Goal: Transaction & Acquisition: Purchase product/service

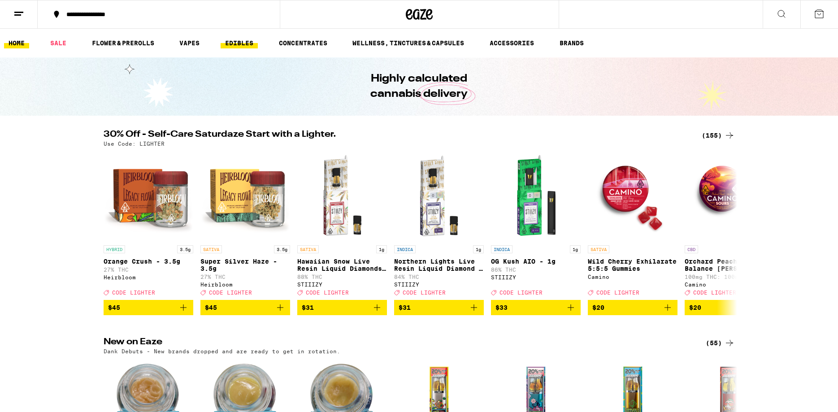
click at [239, 43] on link "EDIBLES" at bounding box center [239, 43] width 37 height 11
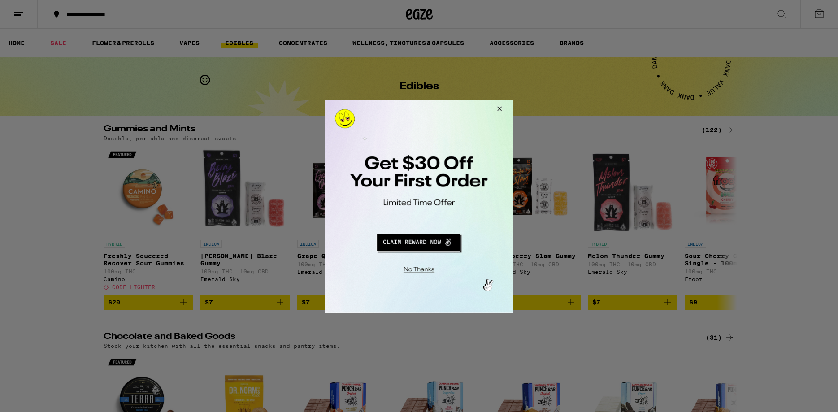
click at [422, 266] on button "Close Modal" at bounding box center [417, 268] width 182 height 14
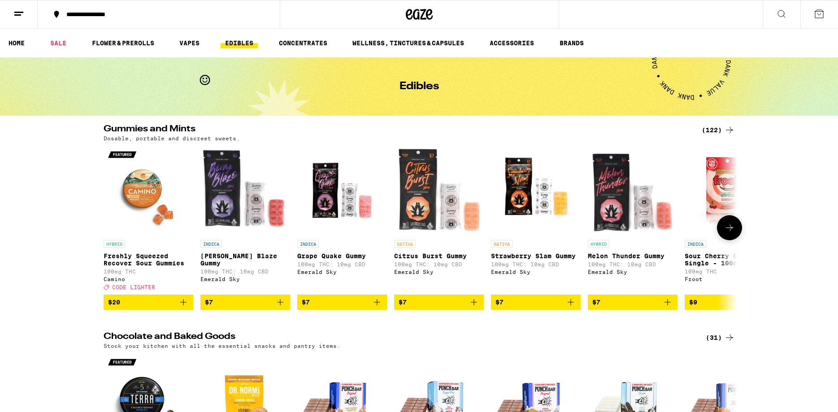
click at [733, 231] on icon at bounding box center [729, 227] width 11 height 11
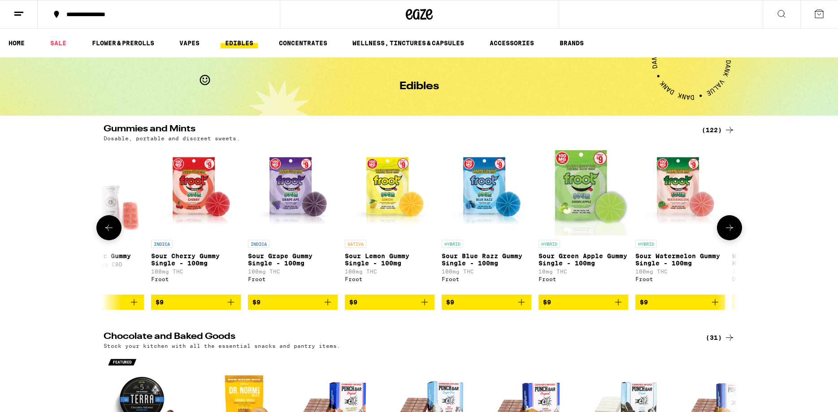
click at [733, 231] on icon at bounding box center [729, 227] width 11 height 11
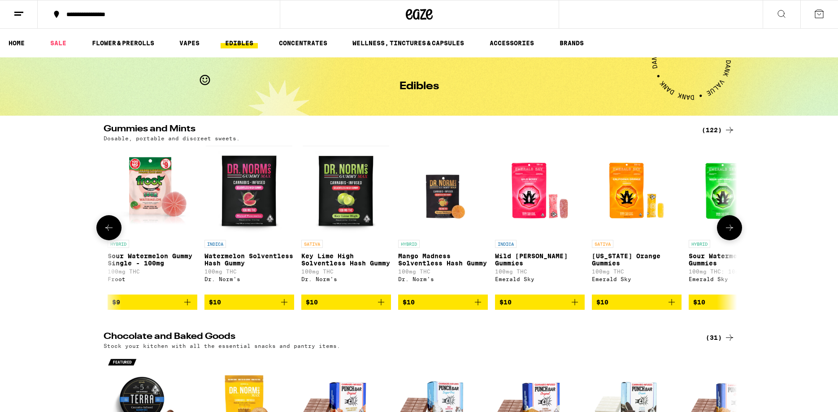
scroll to position [0, 1067]
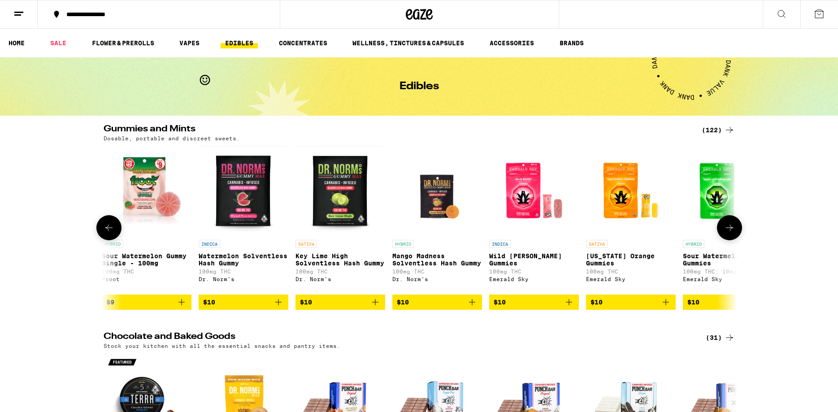
click at [733, 231] on icon at bounding box center [729, 227] width 11 height 11
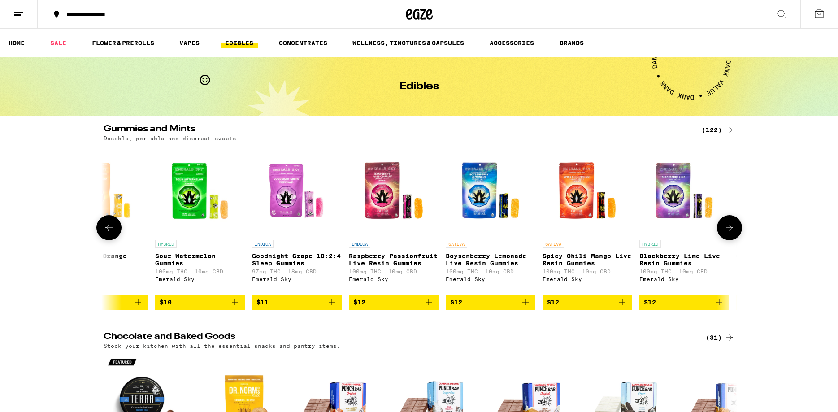
scroll to position [0, 1600]
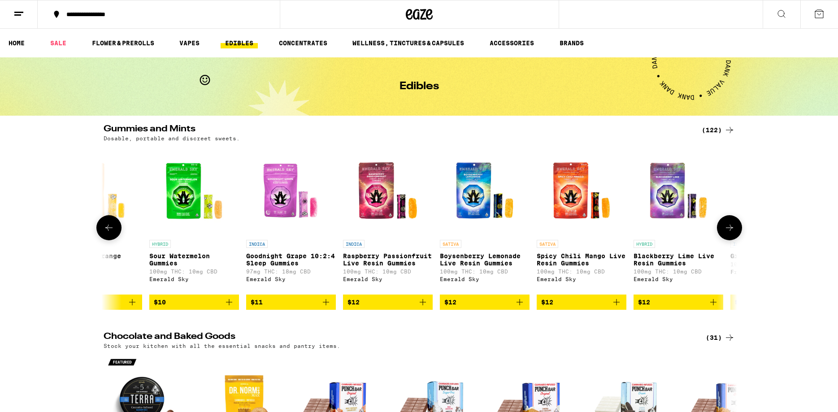
click at [733, 231] on icon at bounding box center [729, 227] width 11 height 11
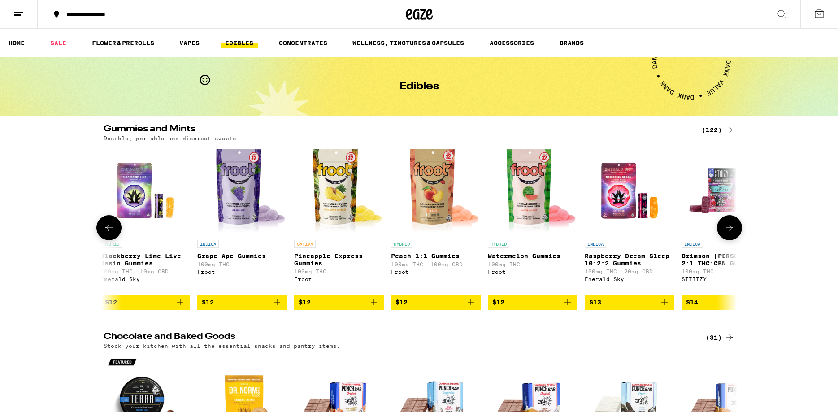
scroll to position [0, 2134]
click at [733, 231] on icon at bounding box center [729, 227] width 11 height 11
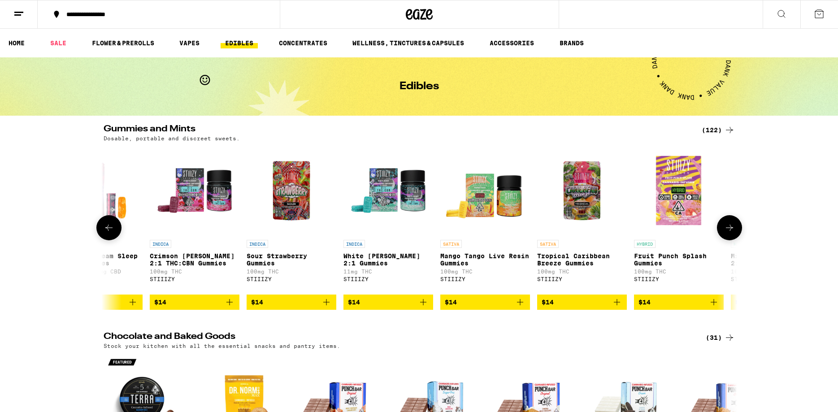
scroll to position [0, 2667]
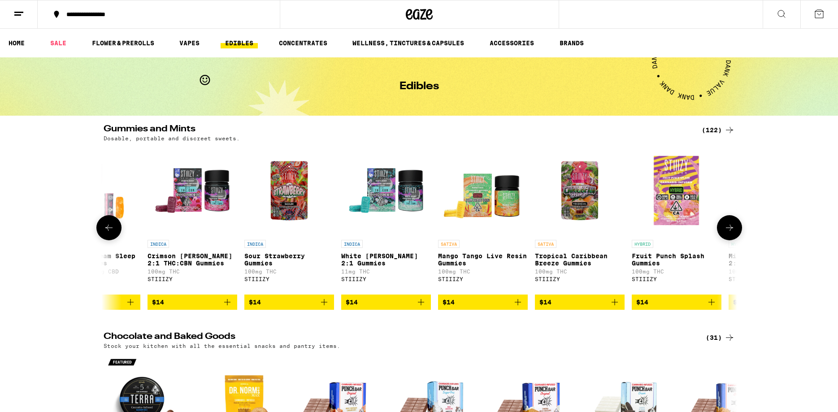
click at [733, 231] on icon at bounding box center [729, 227] width 11 height 11
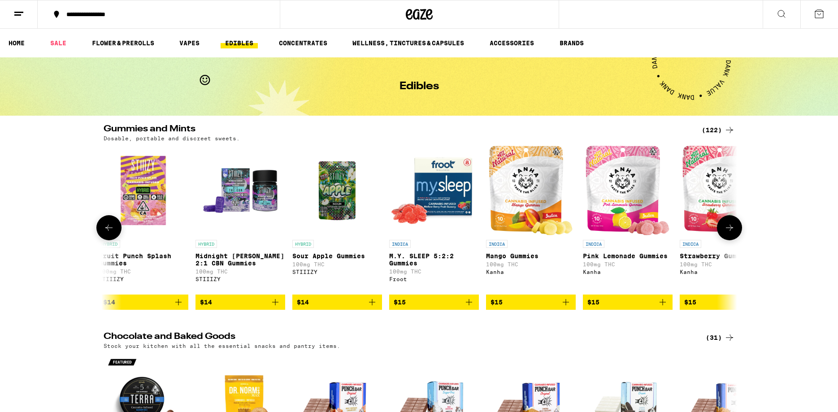
scroll to position [0, 3201]
click at [732, 231] on icon at bounding box center [729, 227] width 11 height 11
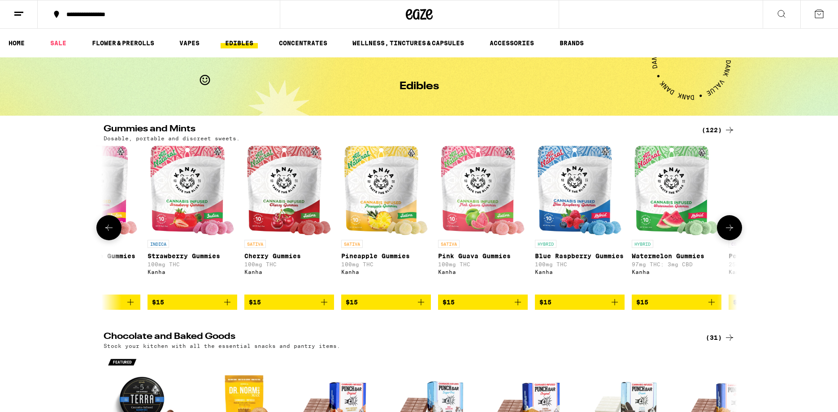
scroll to position [0, 3734]
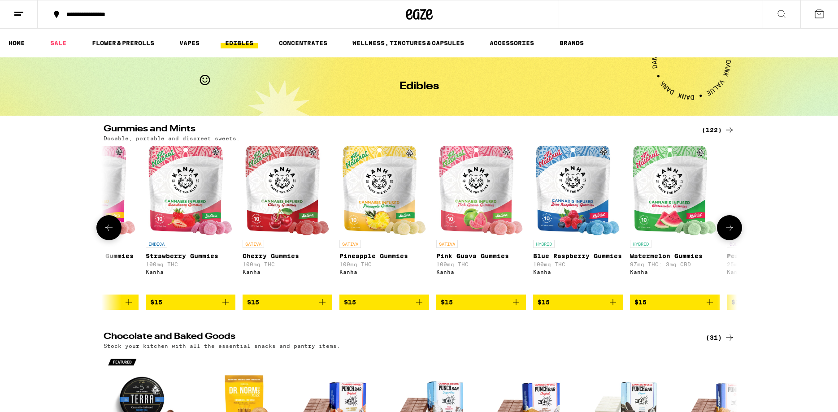
click at [106, 231] on icon at bounding box center [109, 227] width 11 height 11
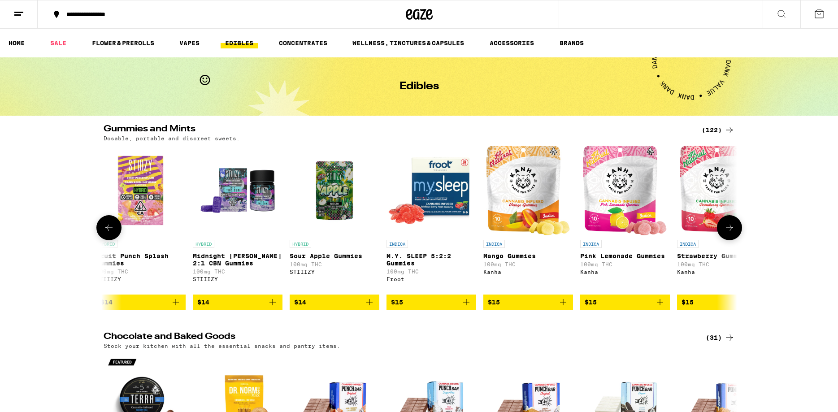
scroll to position [0, 3201]
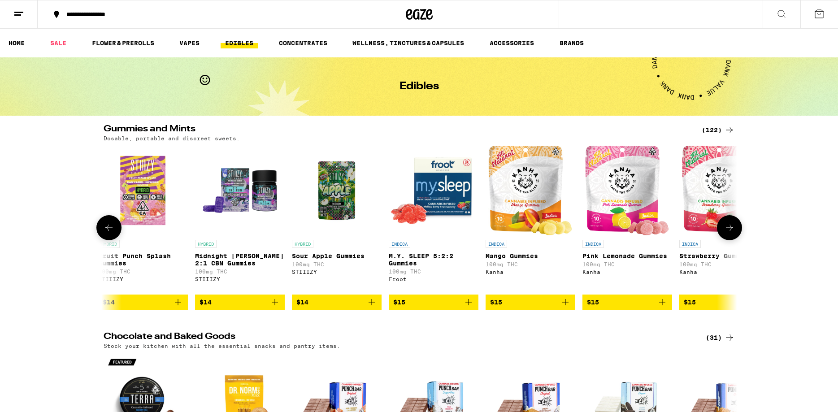
click at [733, 230] on icon at bounding box center [729, 227] width 11 height 11
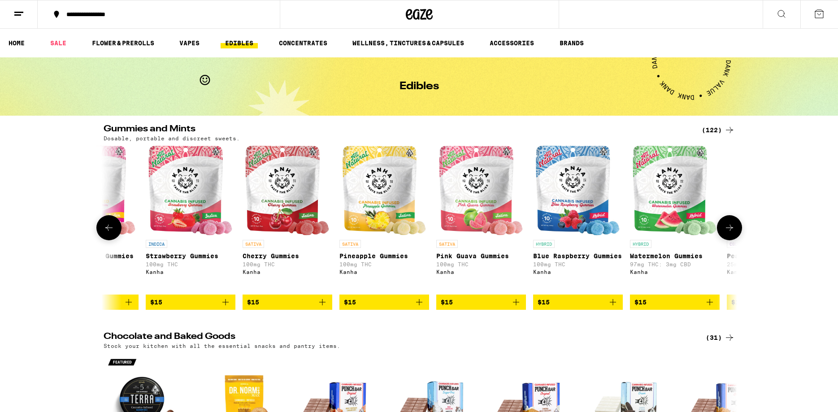
click at [733, 230] on icon at bounding box center [729, 227] width 11 height 11
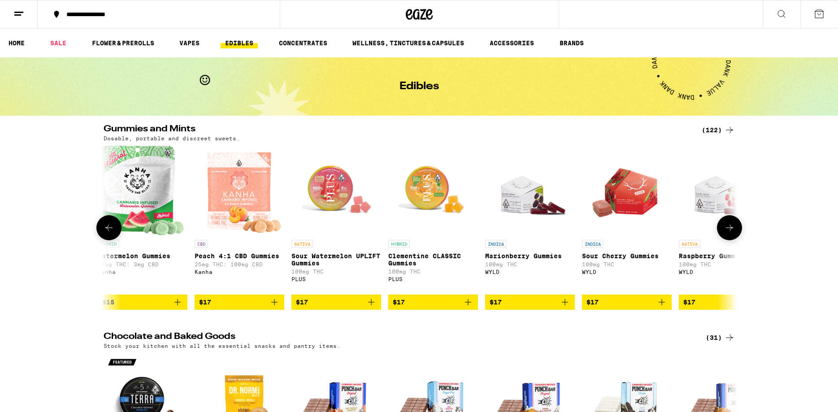
scroll to position [0, 4268]
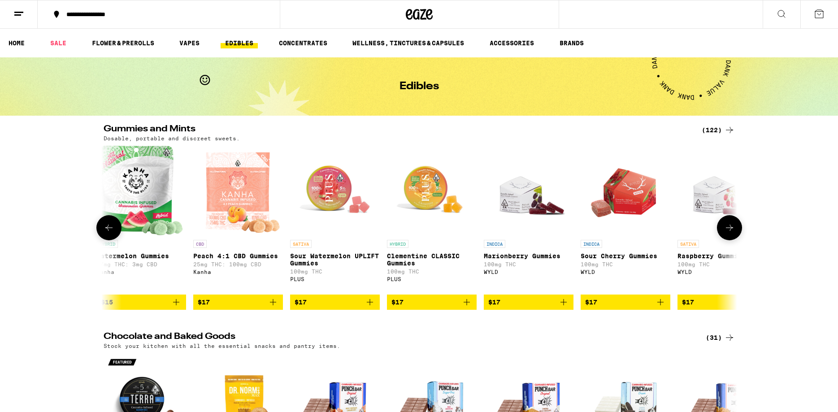
click at [733, 230] on icon at bounding box center [729, 227] width 11 height 11
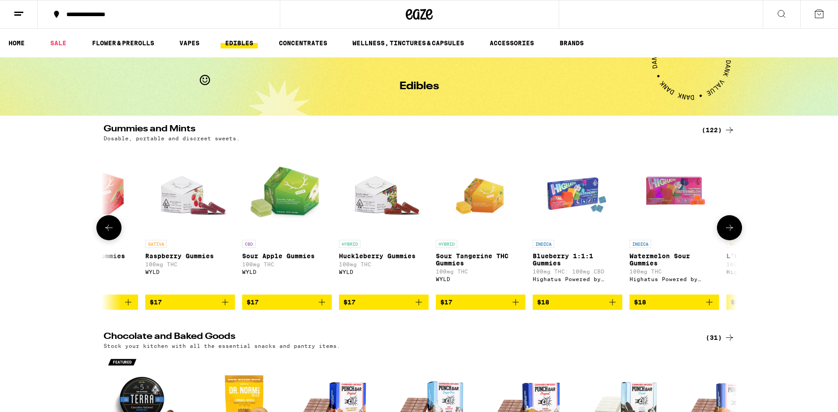
scroll to position [0, 4801]
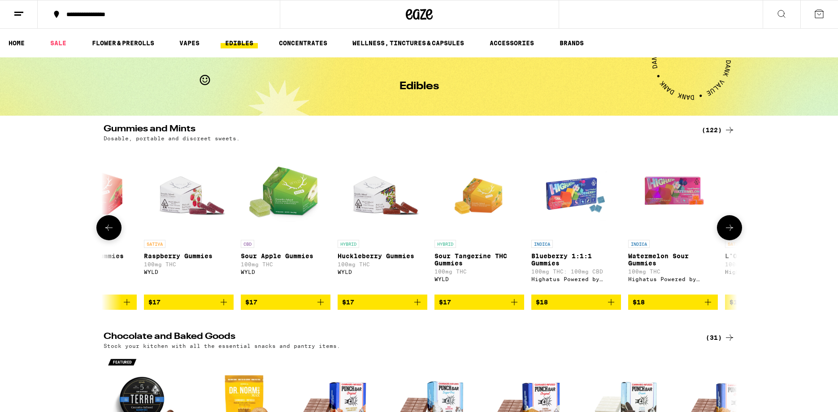
click at [733, 230] on icon at bounding box center [729, 227] width 11 height 11
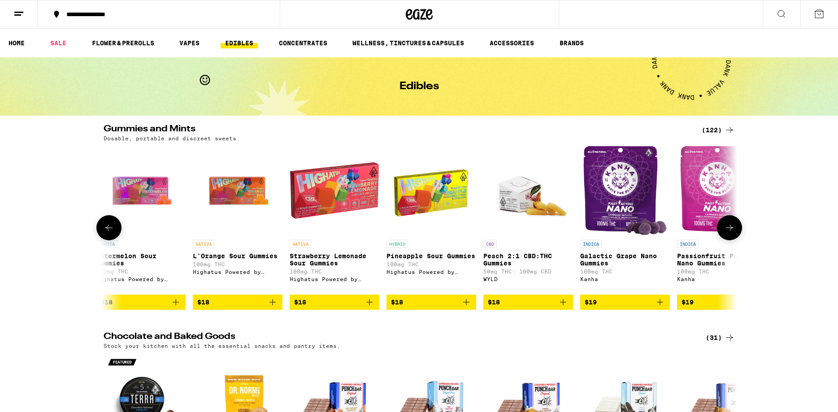
scroll to position [0, 5335]
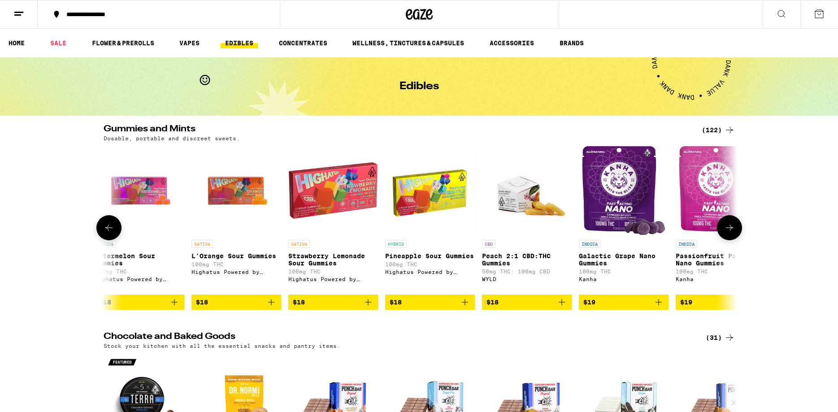
click at [733, 230] on icon at bounding box center [729, 227] width 11 height 11
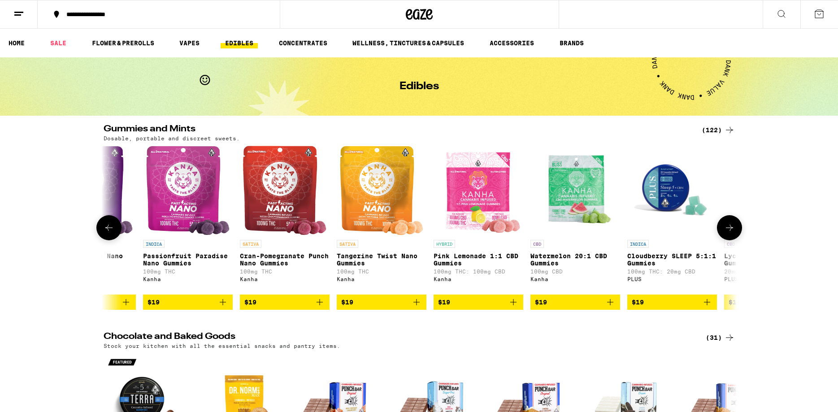
scroll to position [0, 5868]
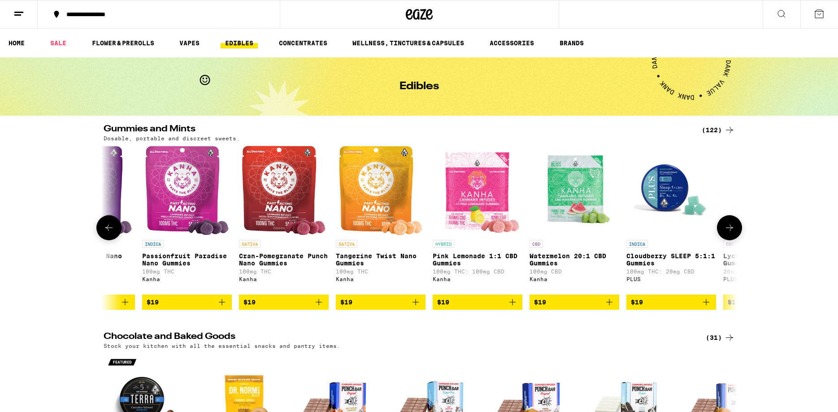
click at [733, 230] on icon at bounding box center [729, 227] width 11 height 11
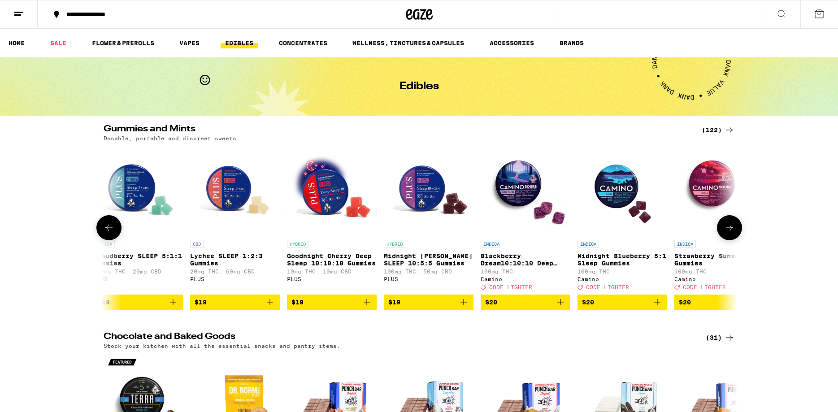
scroll to position [0, 6402]
click at [727, 227] on icon at bounding box center [729, 227] width 11 height 11
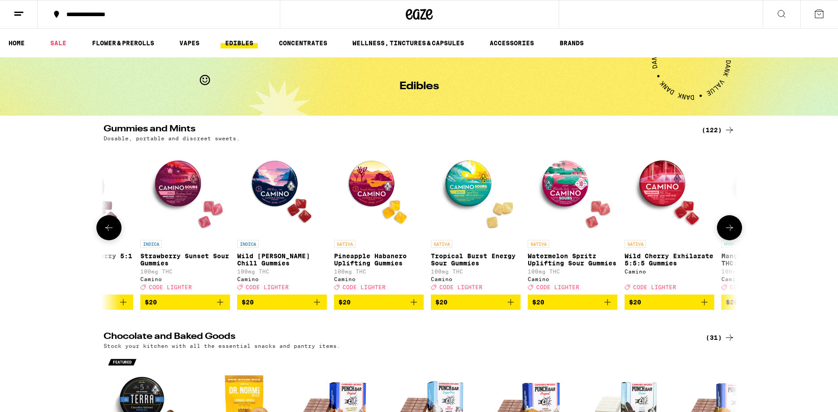
click at [727, 227] on icon at bounding box center [729, 227] width 11 height 11
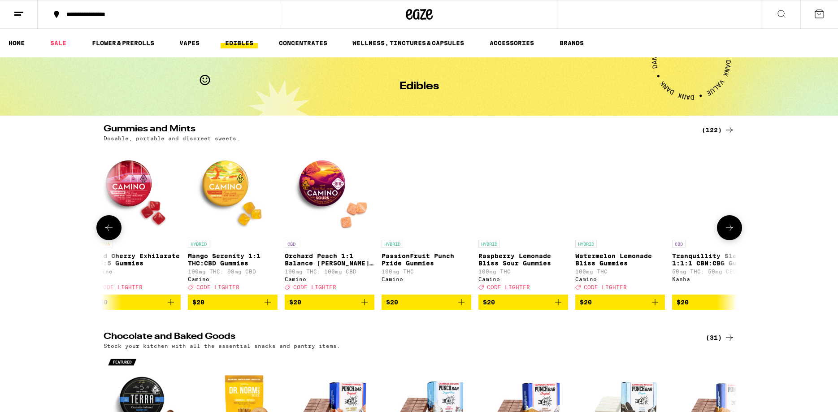
click at [727, 227] on icon at bounding box center [729, 227] width 11 height 11
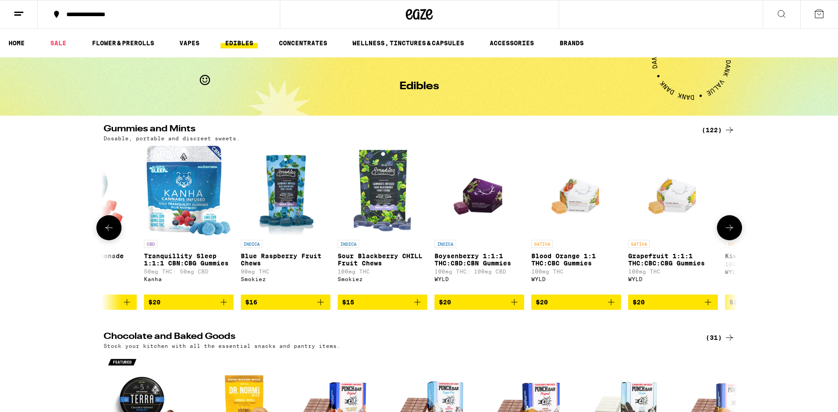
scroll to position [0, 8002]
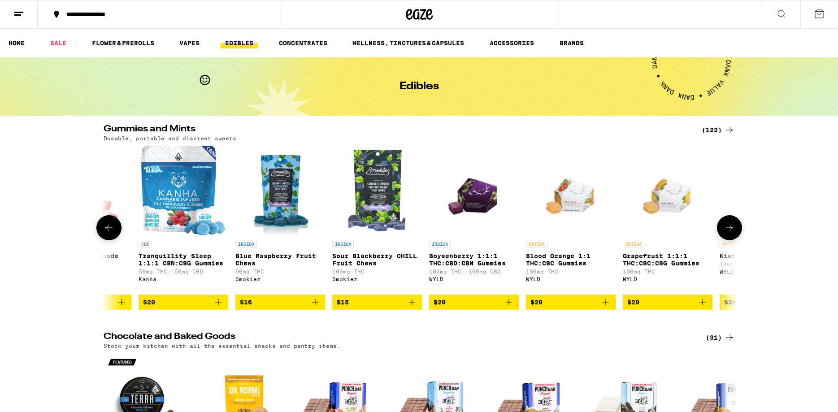
click at [217, 307] on icon "Add to bag" at bounding box center [218, 302] width 11 height 11
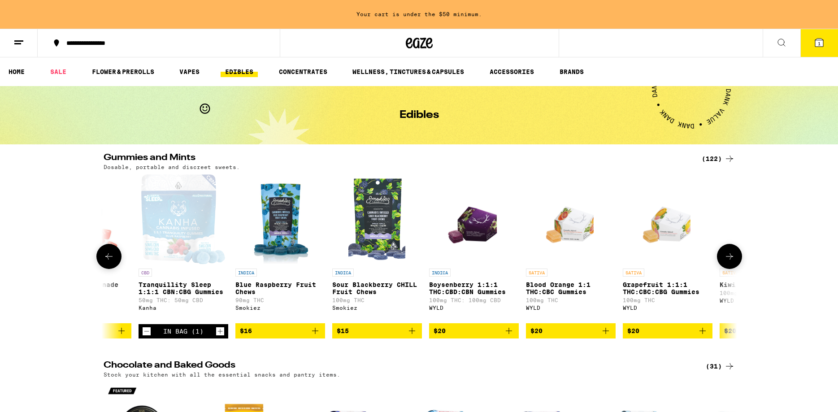
click at [508, 334] on icon "Add to bag" at bounding box center [508, 330] width 11 height 11
click at [729, 259] on icon at bounding box center [729, 256] width 11 height 11
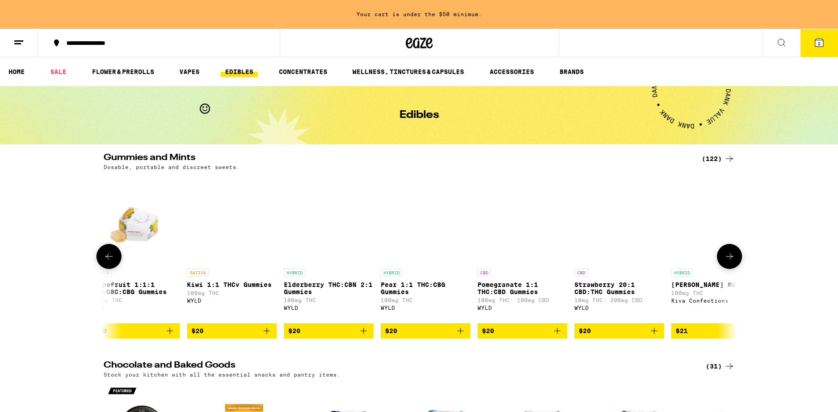
scroll to position [0, 8536]
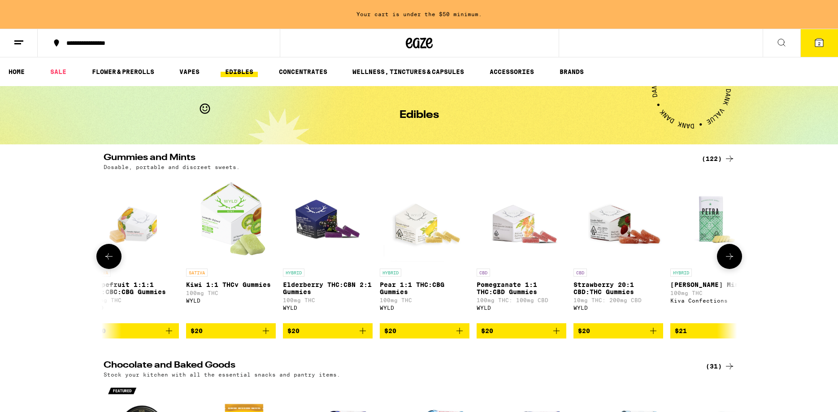
click at [359, 335] on icon "Add to bag" at bounding box center [362, 330] width 11 height 11
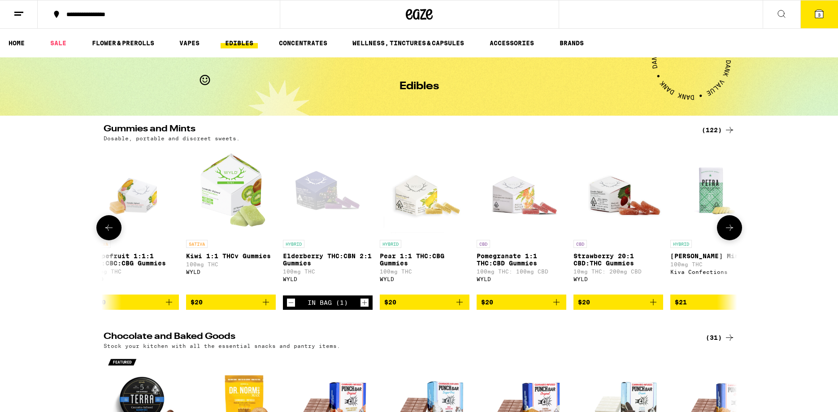
click at [728, 231] on icon at bounding box center [729, 227] width 11 height 11
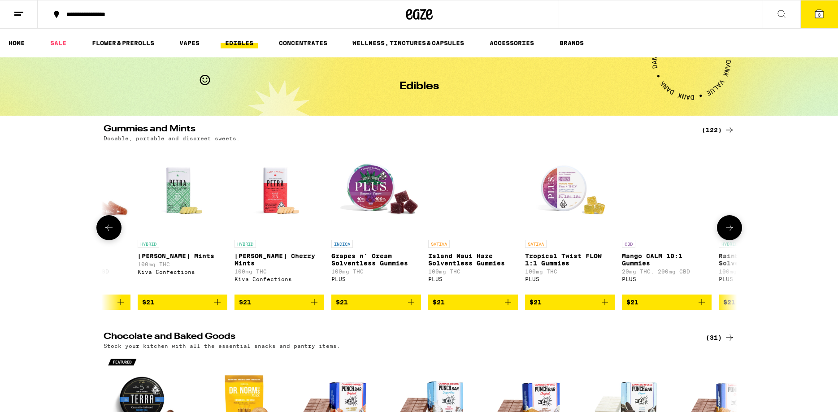
scroll to position [0, 9069]
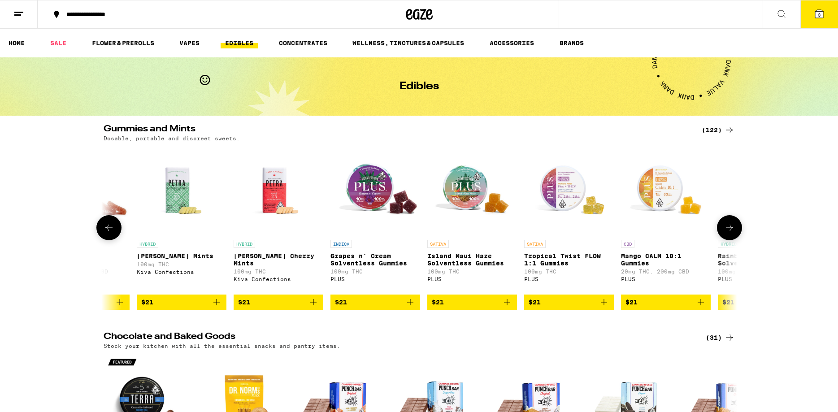
click at [728, 231] on icon at bounding box center [729, 227] width 11 height 11
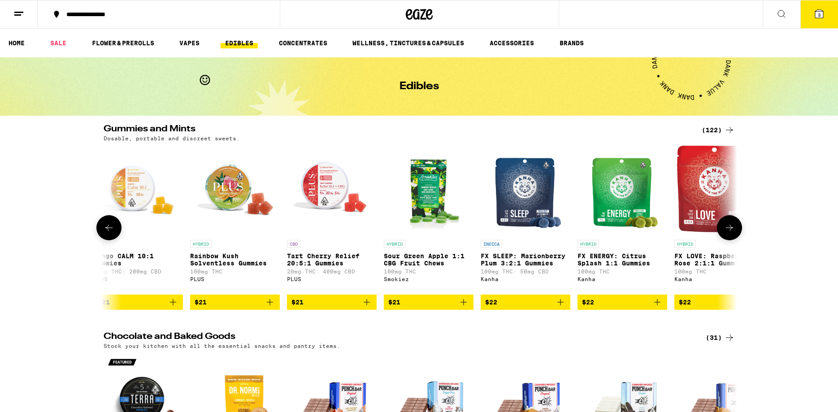
scroll to position [0, 9603]
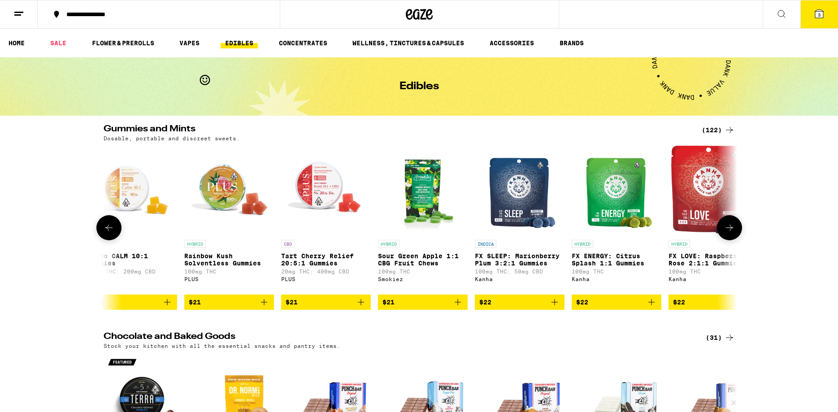
click at [552, 305] on icon "Add to bag" at bounding box center [554, 302] width 6 height 6
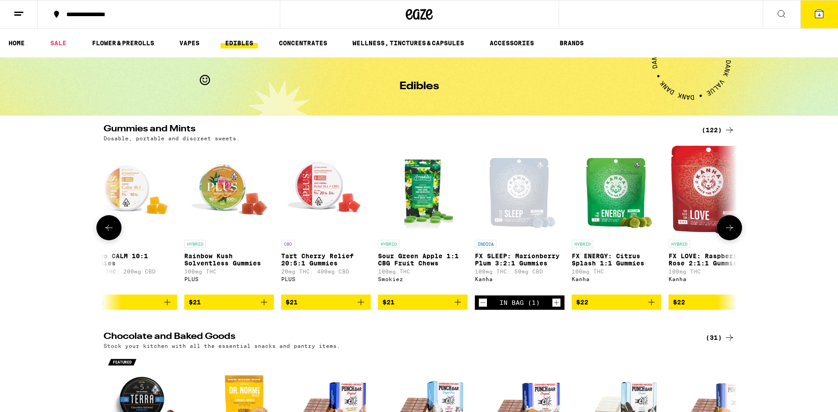
click at [729, 232] on icon at bounding box center [729, 227] width 11 height 11
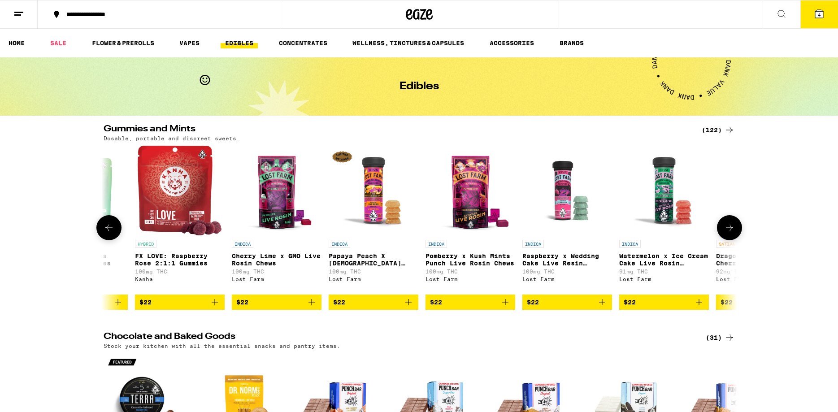
click at [729, 232] on icon at bounding box center [729, 227] width 11 height 11
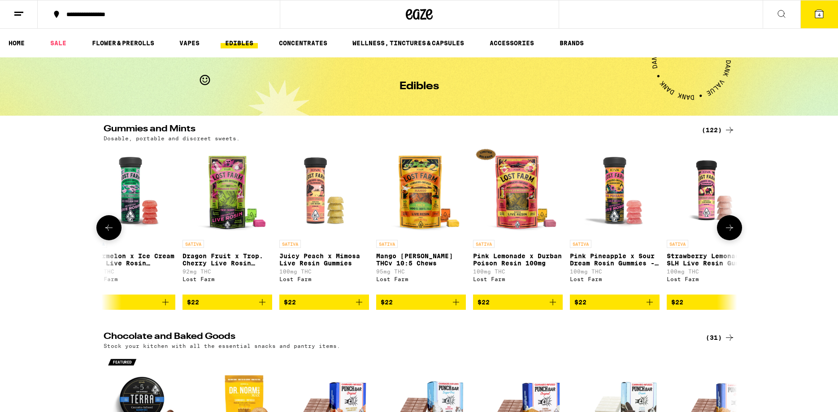
click at [729, 232] on icon at bounding box center [729, 227] width 11 height 11
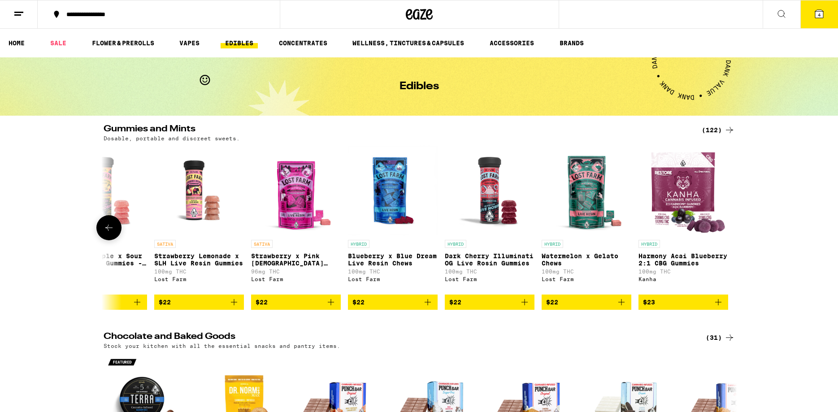
scroll to position [0, 11183]
click at [729, 232] on div at bounding box center [729, 227] width 25 height 25
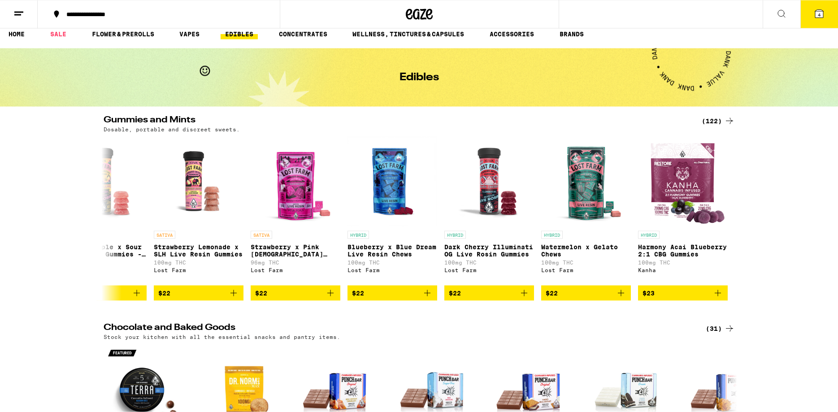
scroll to position [0, 0]
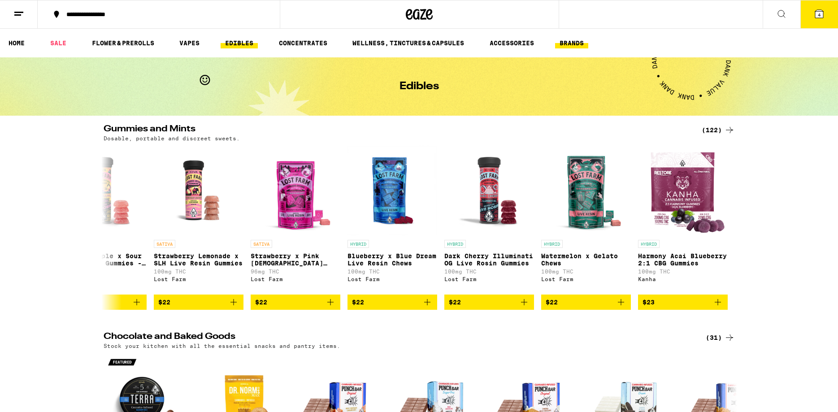
click at [572, 39] on button "BRANDS" at bounding box center [571, 43] width 33 height 11
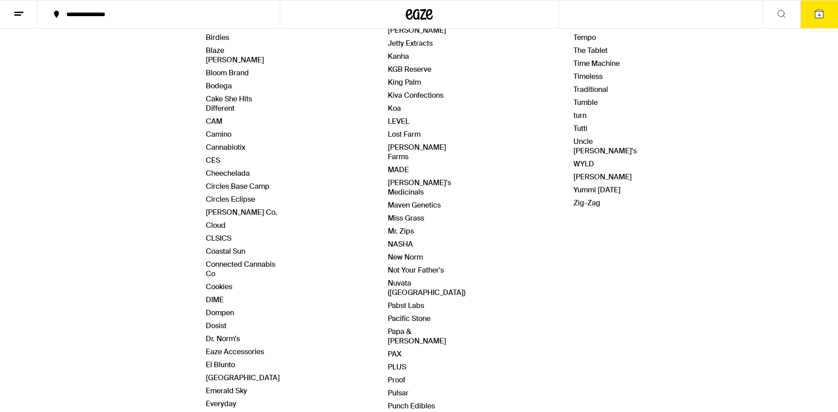
scroll to position [229, 0]
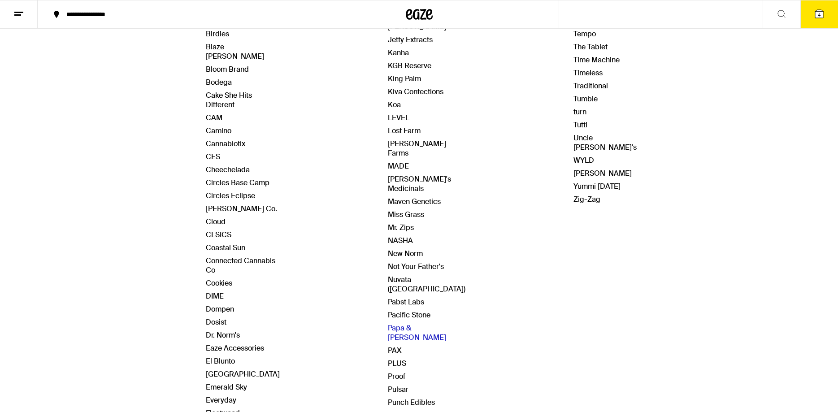
click at [428, 323] on link "Papa & [PERSON_NAME]" at bounding box center [417, 332] width 58 height 19
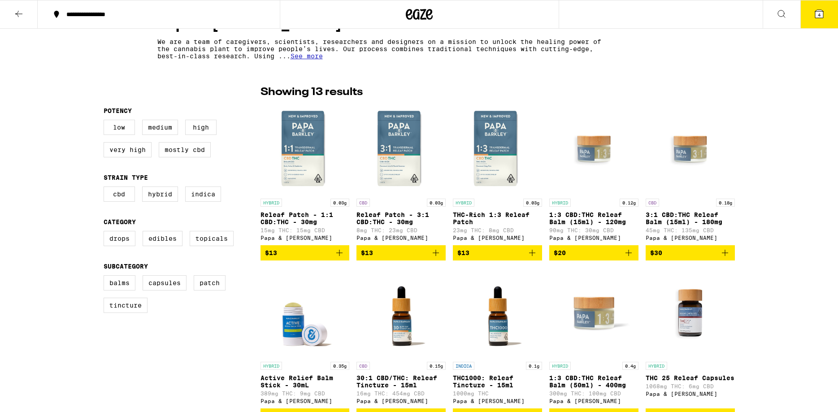
scroll to position [91, 0]
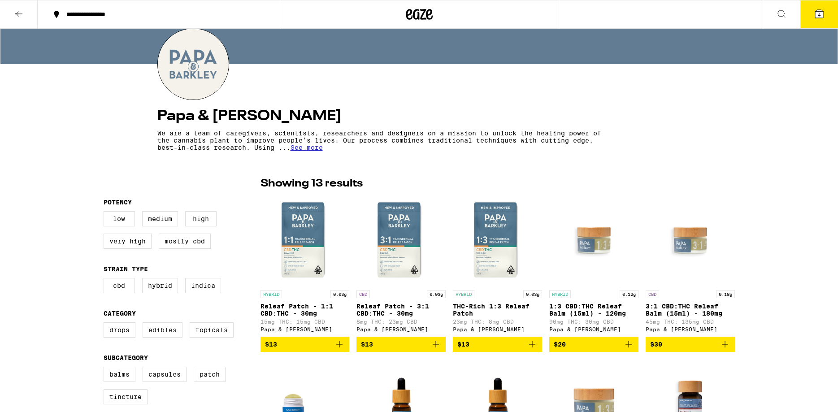
click at [164, 334] on label "Edibles" at bounding box center [163, 329] width 40 height 15
click at [106, 324] on input "Edibles" at bounding box center [105, 324] width 0 height 0
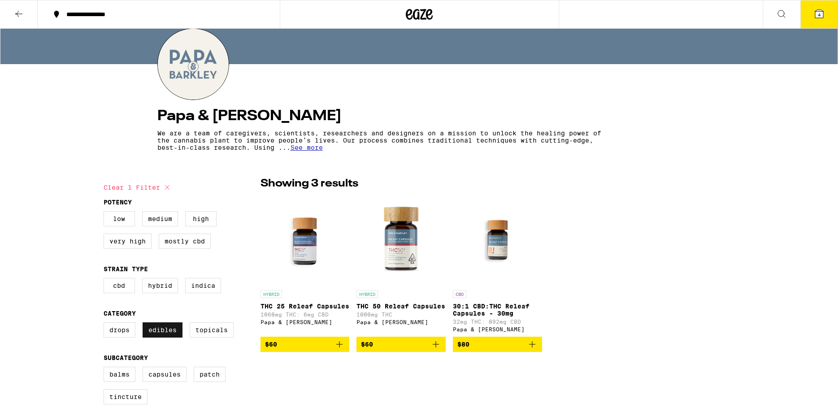
click at [164, 334] on label "Edibles" at bounding box center [163, 329] width 40 height 15
click at [106, 324] on input "Edibles" at bounding box center [105, 324] width 0 height 0
checkbox input "false"
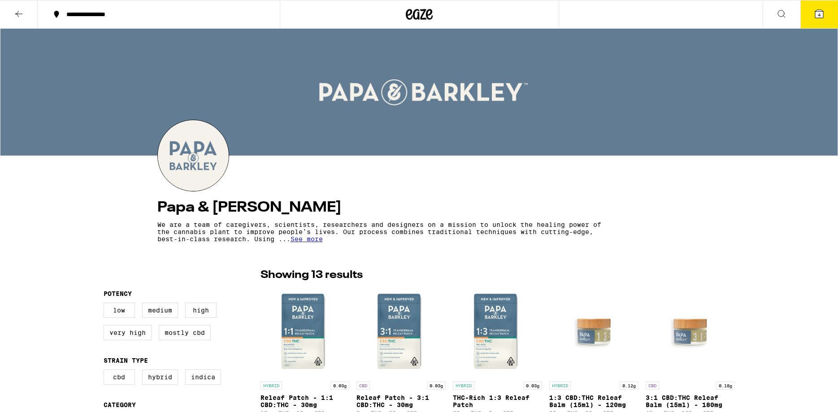
click at [19, 14] on icon at bounding box center [18, 14] width 11 height 11
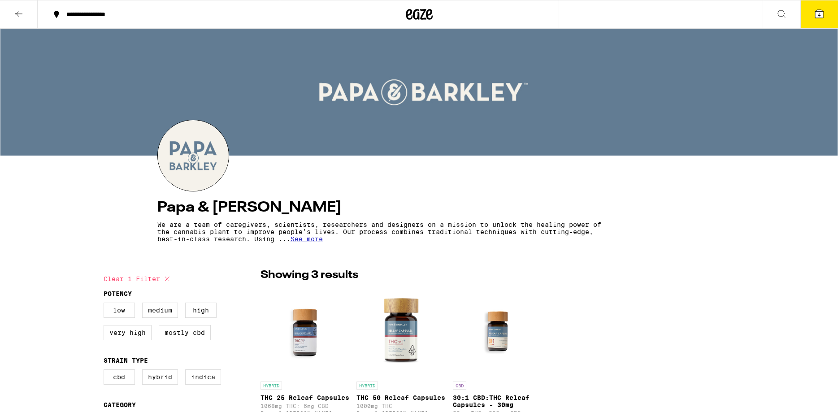
scroll to position [91, 0]
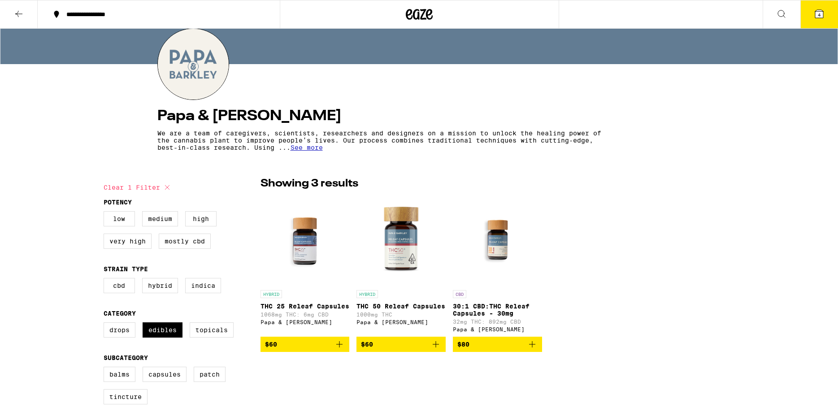
checkbox input "false"
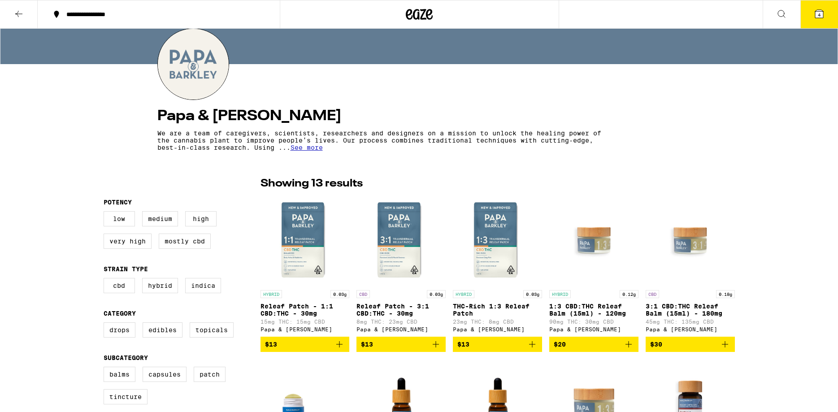
scroll to position [0, 0]
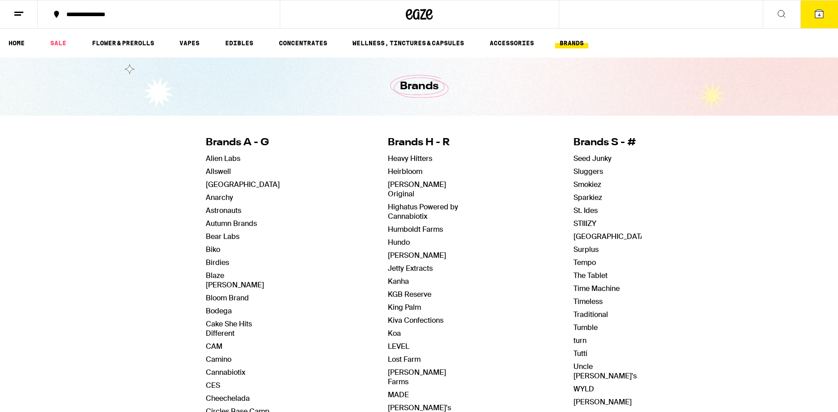
click at [820, 13] on span "4" at bounding box center [819, 14] width 3 height 5
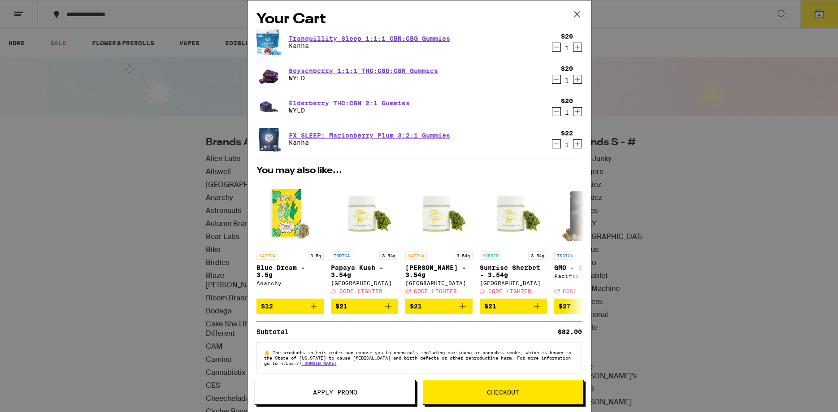
click at [578, 141] on icon "Increment" at bounding box center [577, 144] width 8 height 11
click at [512, 392] on span "Checkout" at bounding box center [503, 392] width 32 height 6
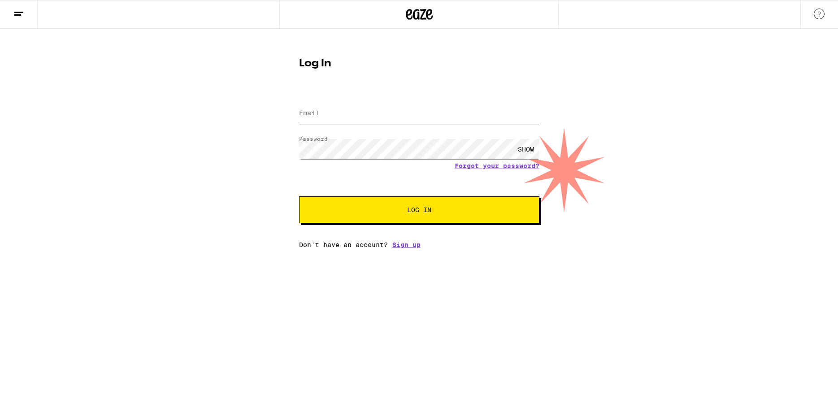
click at [342, 110] on input "Email" at bounding box center [419, 114] width 240 height 20
click at [419, 213] on span "Log In" at bounding box center [419, 210] width 24 height 6
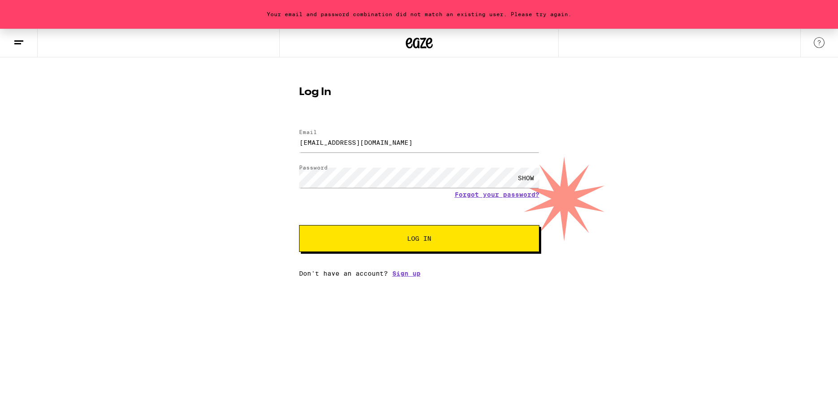
click at [420, 239] on span "Log In" at bounding box center [419, 238] width 24 height 6
click at [525, 175] on div "SHOW" at bounding box center [525, 178] width 27 height 20
click at [414, 239] on span "Log In" at bounding box center [419, 238] width 24 height 6
click at [378, 141] on input "[EMAIL_ADDRESS][DOMAIN_NAME]" at bounding box center [419, 142] width 240 height 20
drag, startPoint x: 388, startPoint y: 142, endPoint x: 366, endPoint y: 142, distance: 22.0
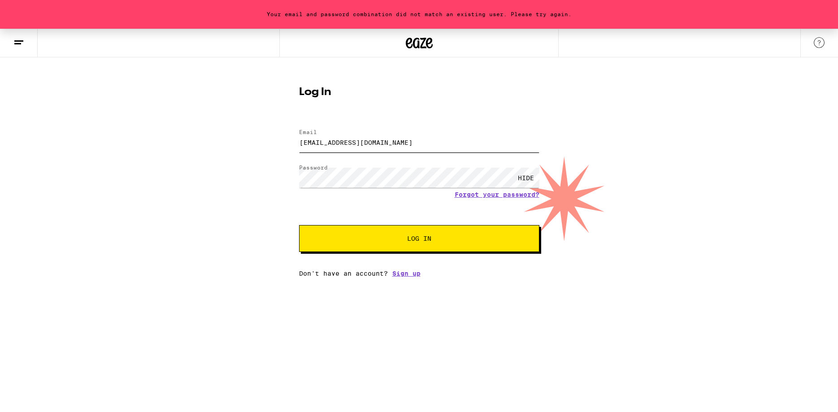
click at [366, 142] on input "[EMAIL_ADDRESS][DOMAIN_NAME]" at bounding box center [419, 142] width 240 height 20
type input "[EMAIL_ADDRESS][DOMAIN_NAME]"
click at [402, 239] on span "Log In" at bounding box center [419, 238] width 168 height 6
click at [690, 114] on div "Your email and password combination did not match an existing user. Please try …" at bounding box center [419, 153] width 838 height 248
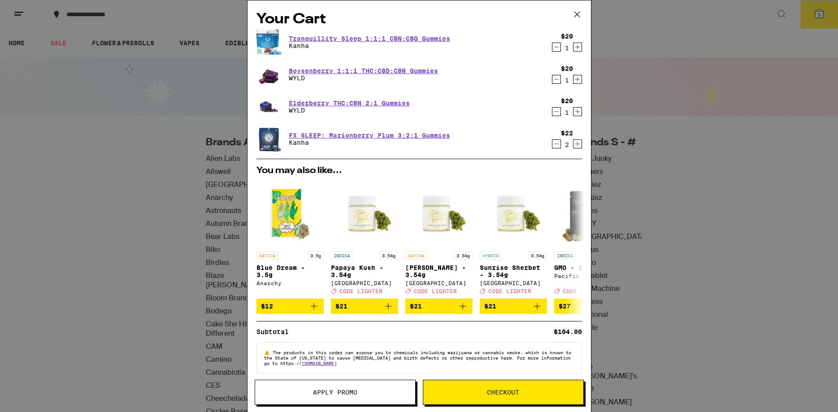
click at [500, 389] on span "Checkout" at bounding box center [503, 392] width 32 height 6
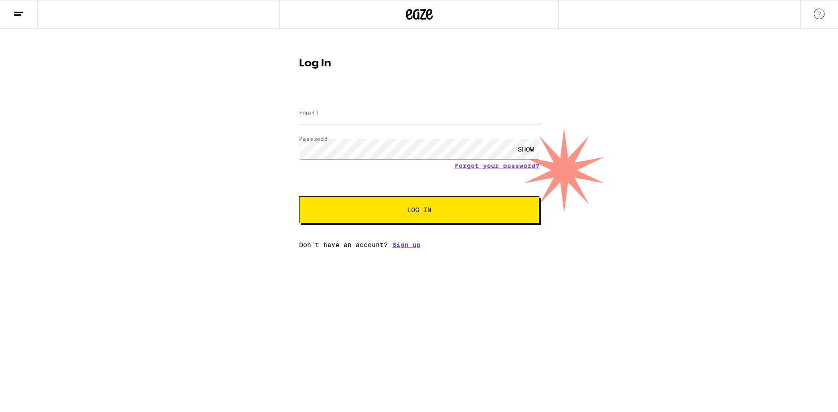
click at [380, 118] on input "Email" at bounding box center [419, 114] width 240 height 20
type input "[EMAIL_ADDRESS][DOMAIN_NAME]"
click at [396, 205] on button "Log In" at bounding box center [419, 209] width 240 height 27
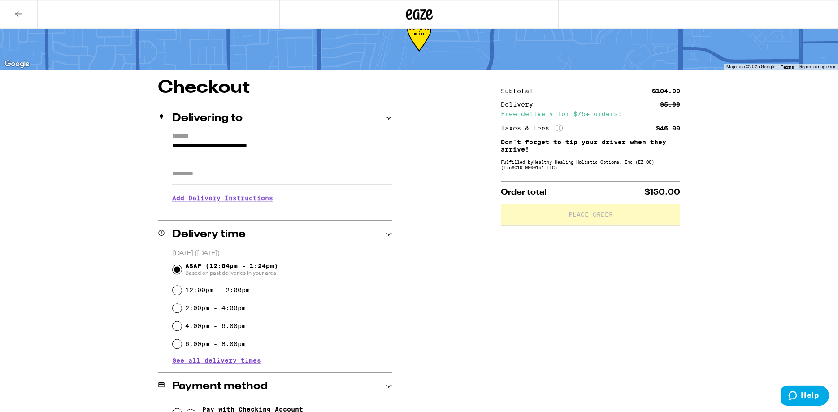
scroll to position [46, 0]
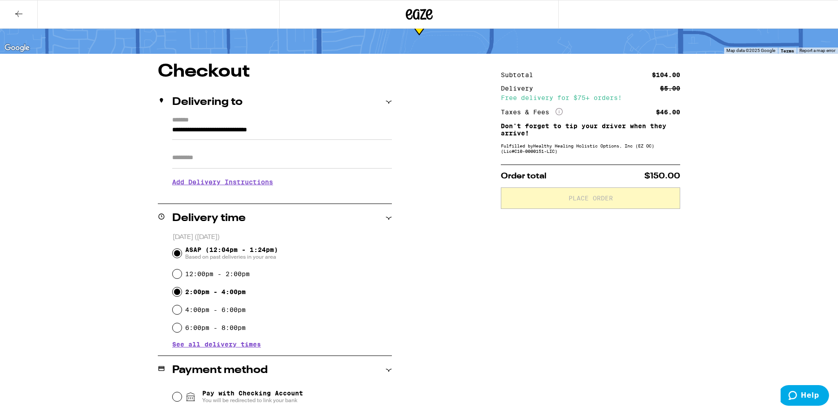
click at [176, 291] on input "2:00pm - 4:00pm" at bounding box center [177, 291] width 9 height 9
radio input "true"
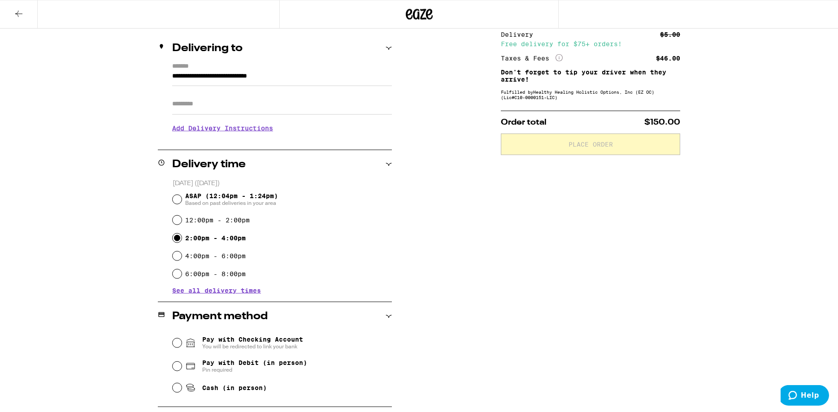
scroll to position [183, 0]
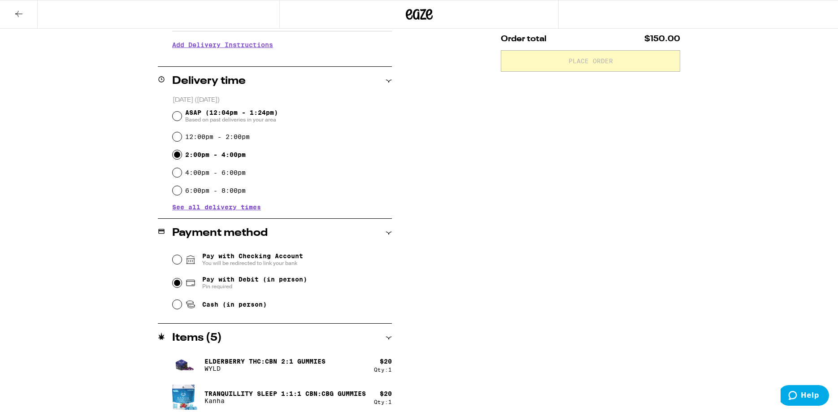
click at [178, 283] on input "Pay with Debit (in person) Pin required" at bounding box center [177, 282] width 9 height 9
radio input "true"
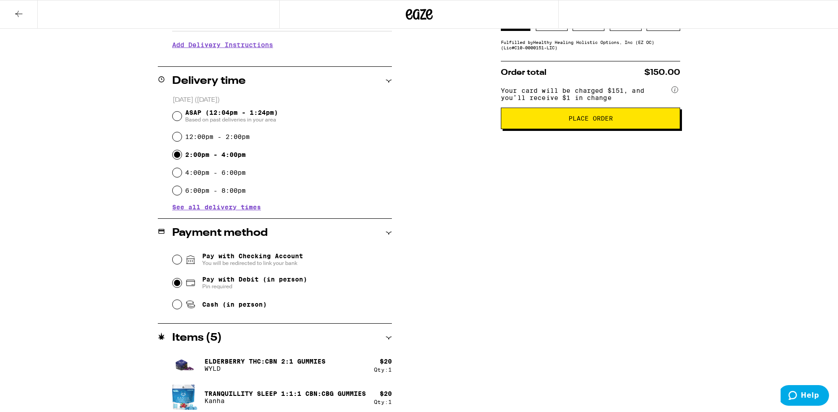
click at [226, 208] on span "See all delivery times" at bounding box center [216, 207] width 89 height 6
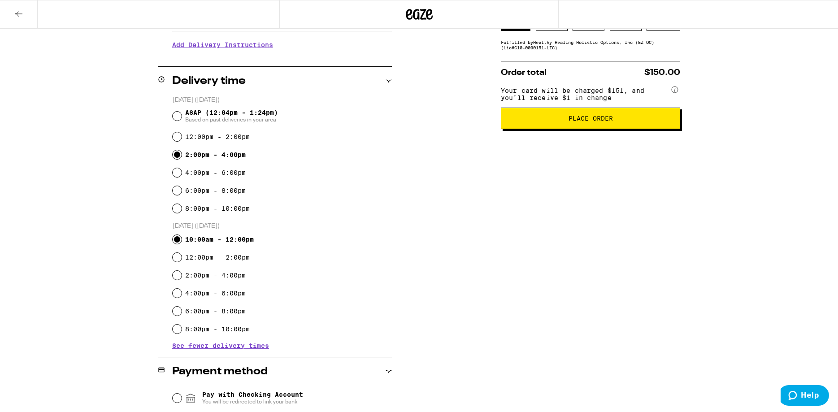
click at [178, 239] on input "10:00am - 12:00pm" at bounding box center [177, 239] width 9 height 9
radio input "true"
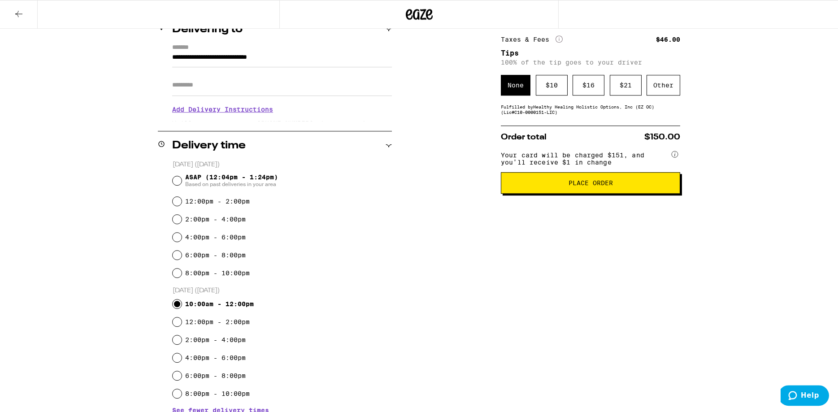
scroll to position [117, 0]
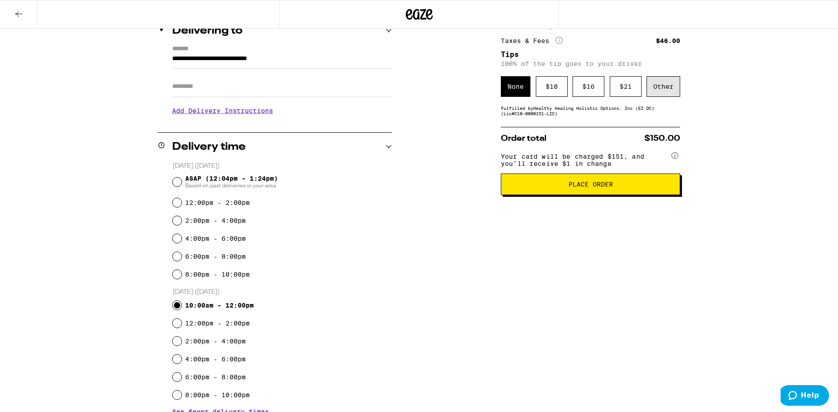
click at [664, 85] on div "Other" at bounding box center [663, 86] width 34 height 21
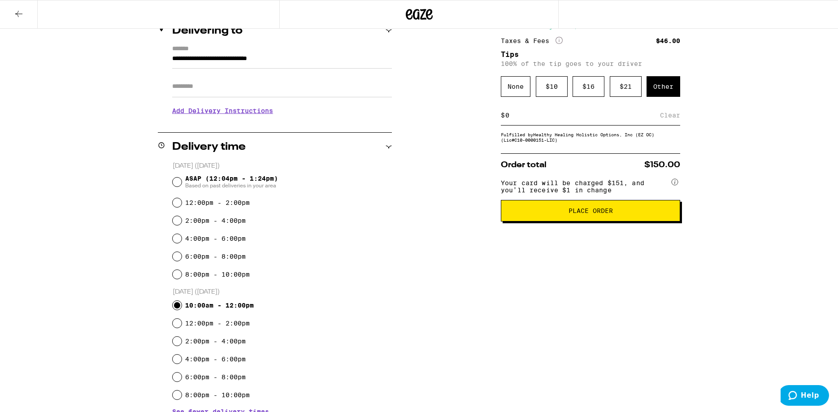
click at [524, 117] on input at bounding box center [582, 115] width 155 height 8
drag, startPoint x: 523, startPoint y: 117, endPoint x: 484, endPoint y: 117, distance: 38.6
click at [505, 117] on input at bounding box center [582, 115] width 155 height 8
type input "8"
click at [675, 116] on div "Save" at bounding box center [672, 115] width 16 height 20
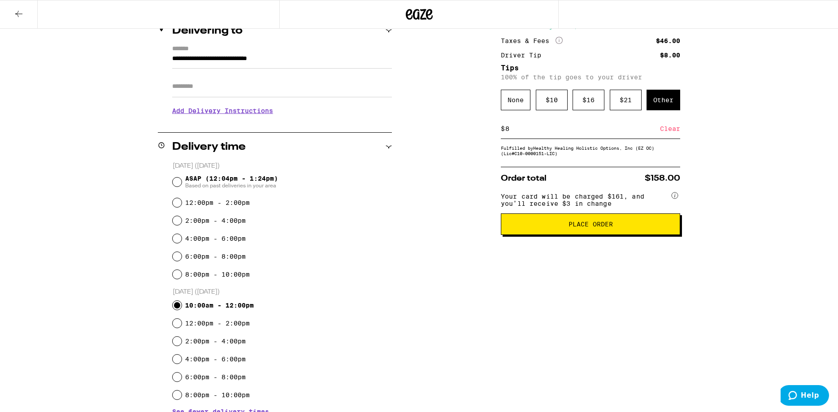
click at [583, 227] on span "Place Order" at bounding box center [590, 224] width 44 height 6
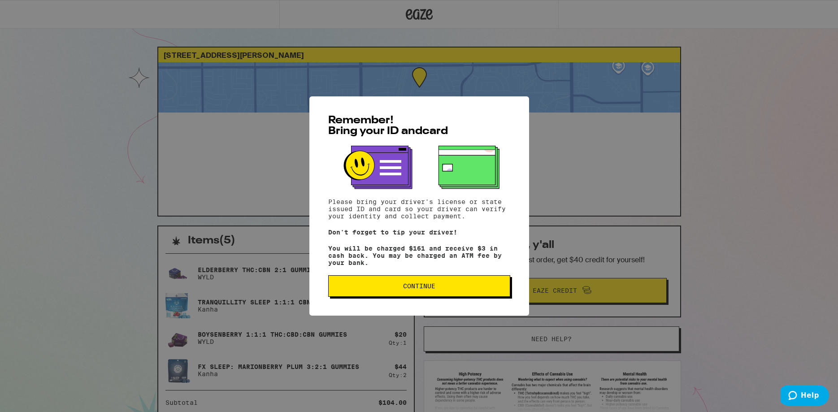
click at [436, 286] on span "Continue" at bounding box center [419, 286] width 167 height 6
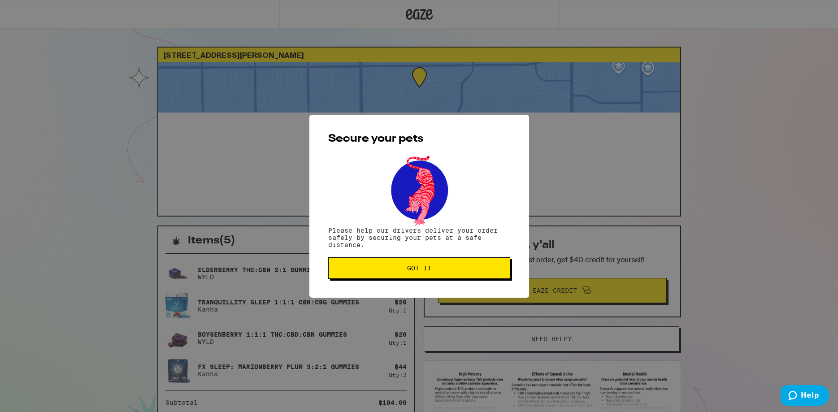
click at [429, 269] on span "Got it" at bounding box center [419, 268] width 24 height 6
